Goal: Task Accomplishment & Management: Use online tool/utility

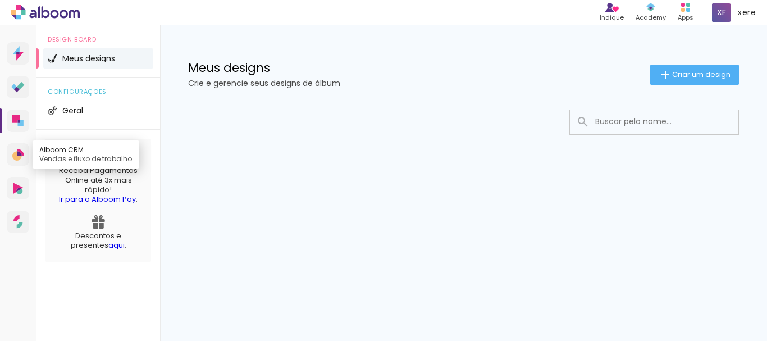
click at [15, 154] on icon at bounding box center [17, 156] width 10 height 10
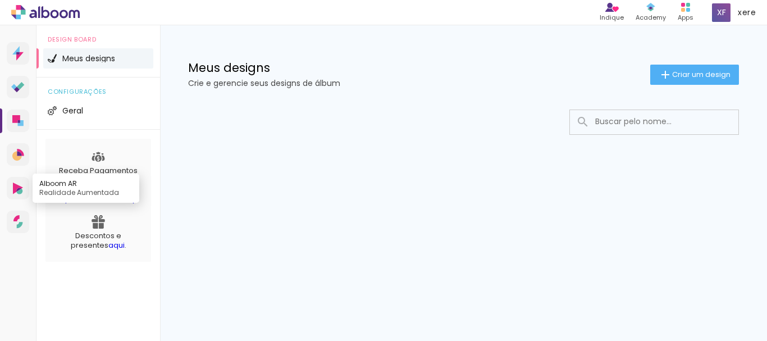
click at [21, 186] on icon at bounding box center [18, 188] width 10 height 12
